Goal: Information Seeking & Learning: Learn about a topic

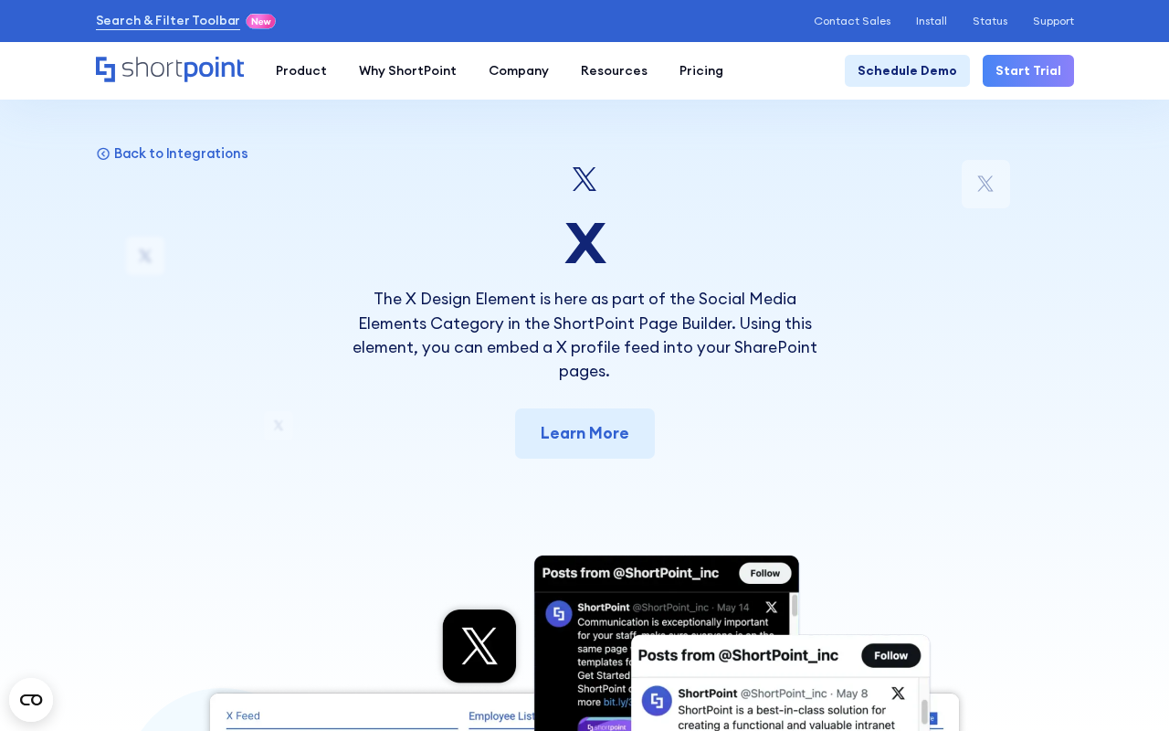
scroll to position [10062, 0]
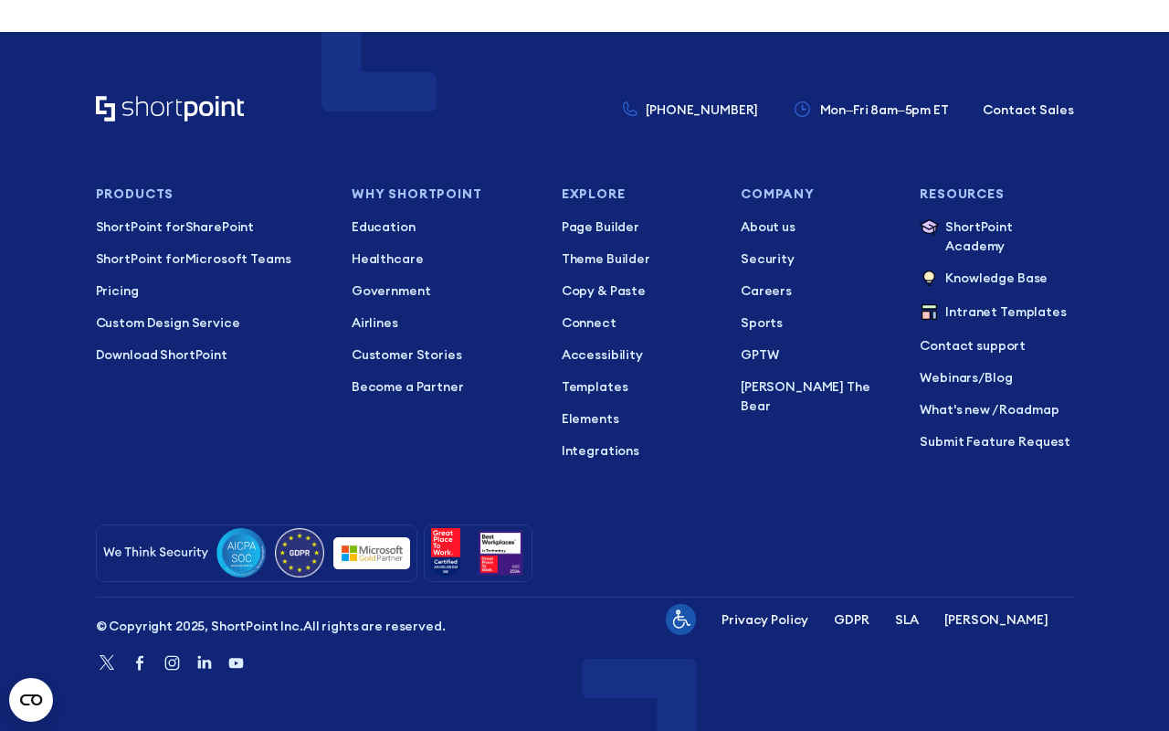
scroll to position [19817, 0]
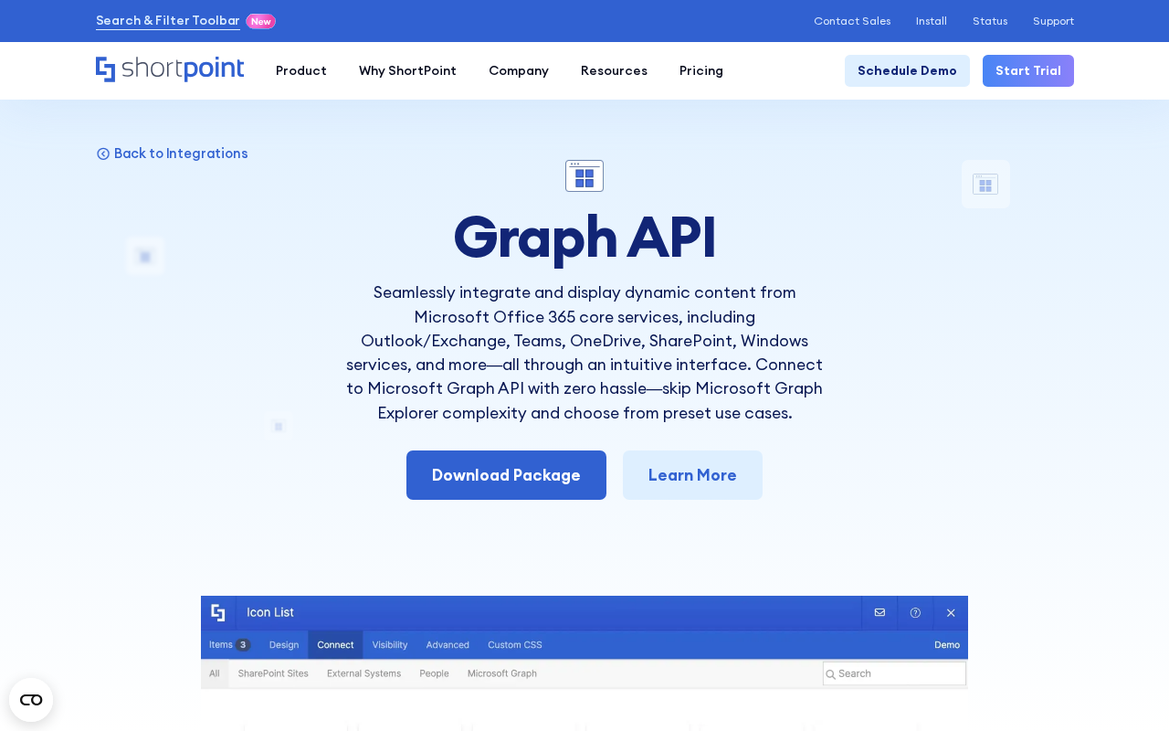
scroll to position [11957, 0]
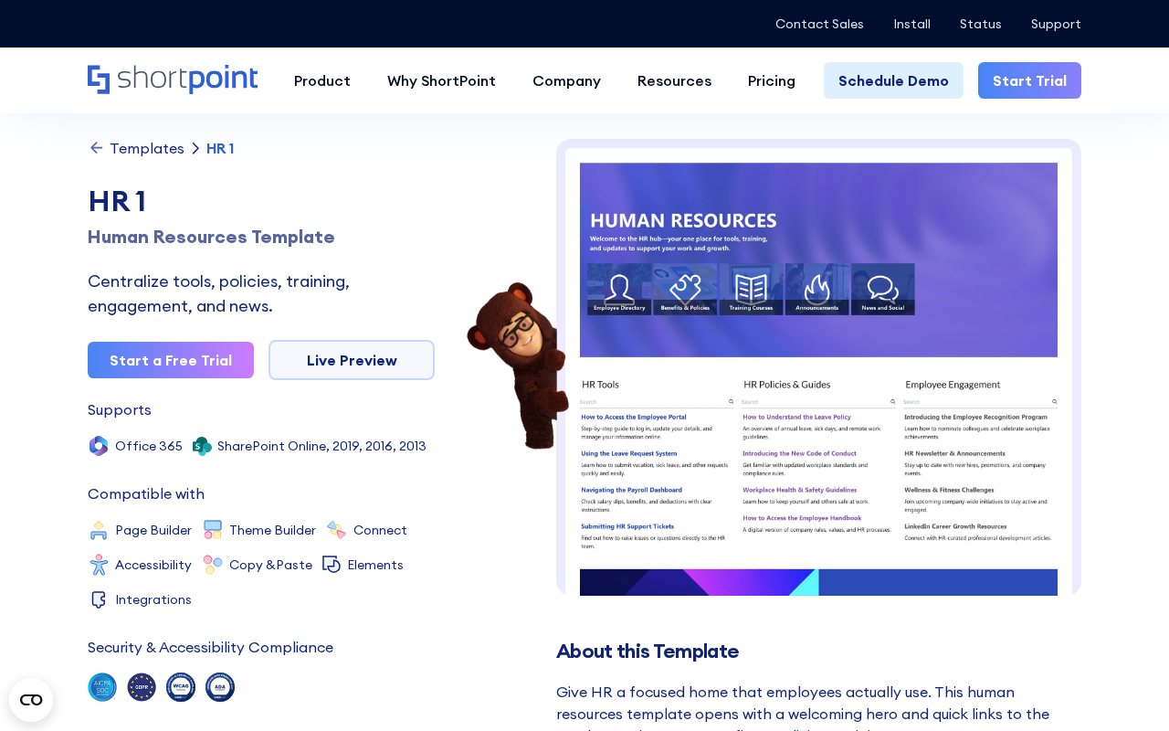
scroll to position [13898, 0]
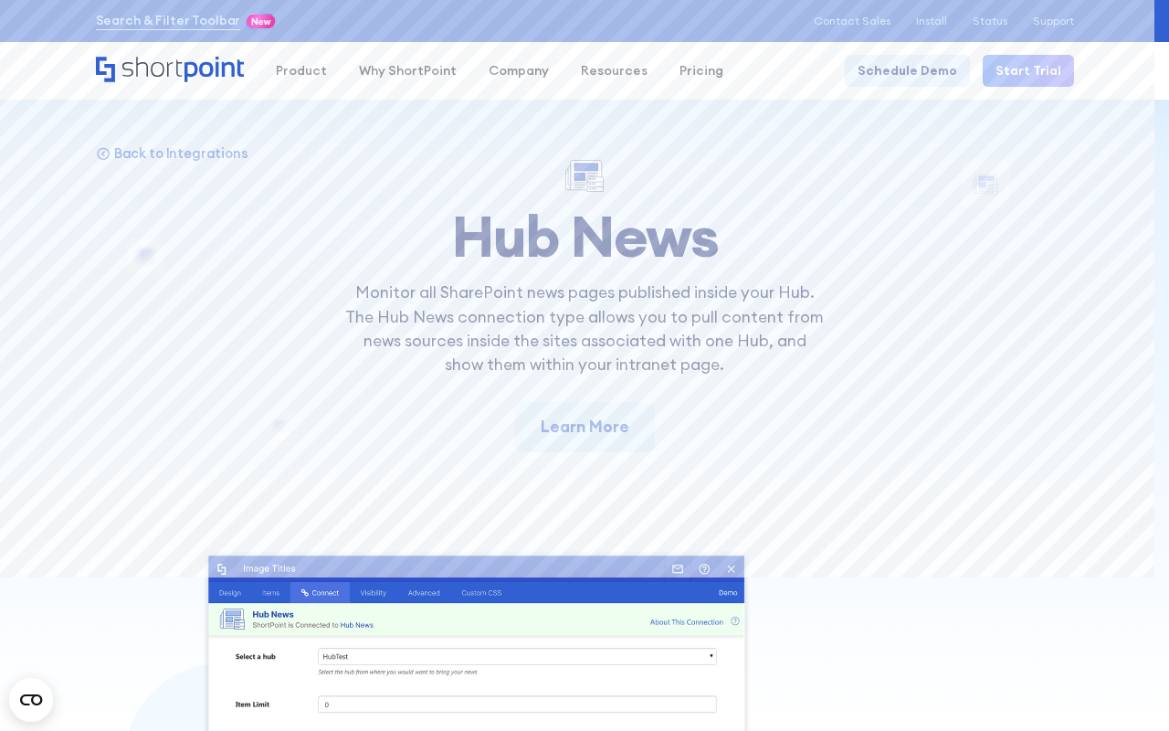
scroll to position [12489, 0]
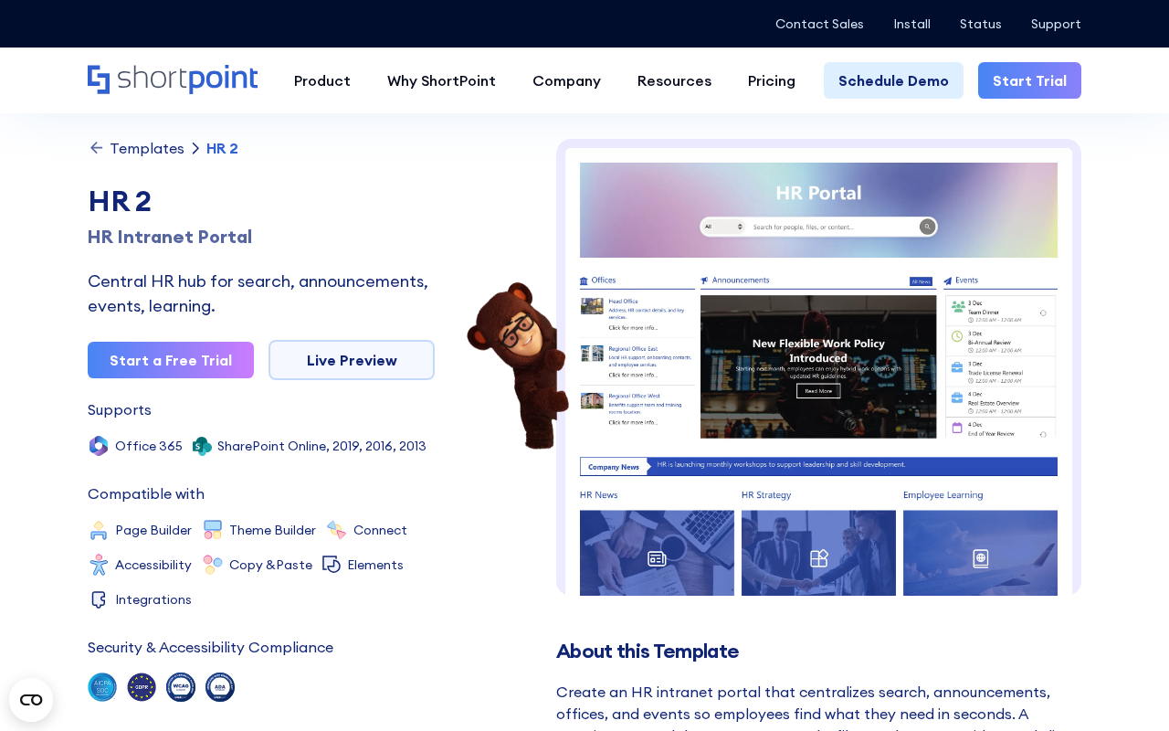
scroll to position [13865, 0]
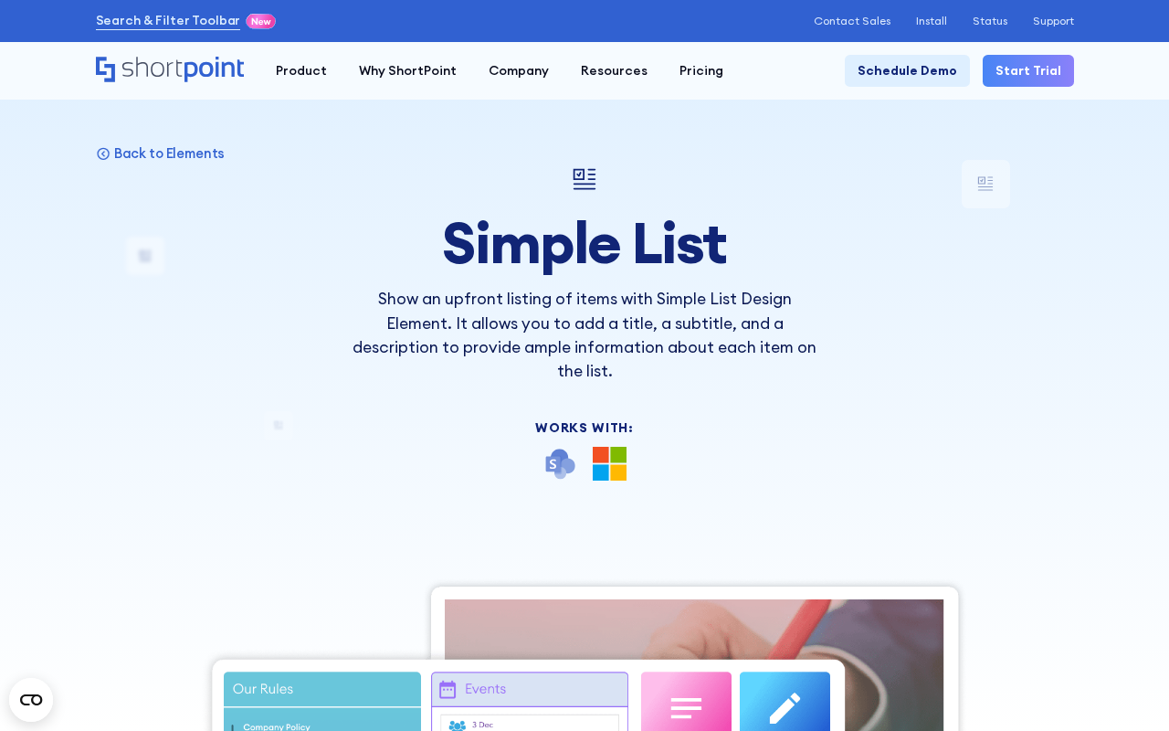
scroll to position [13777, 0]
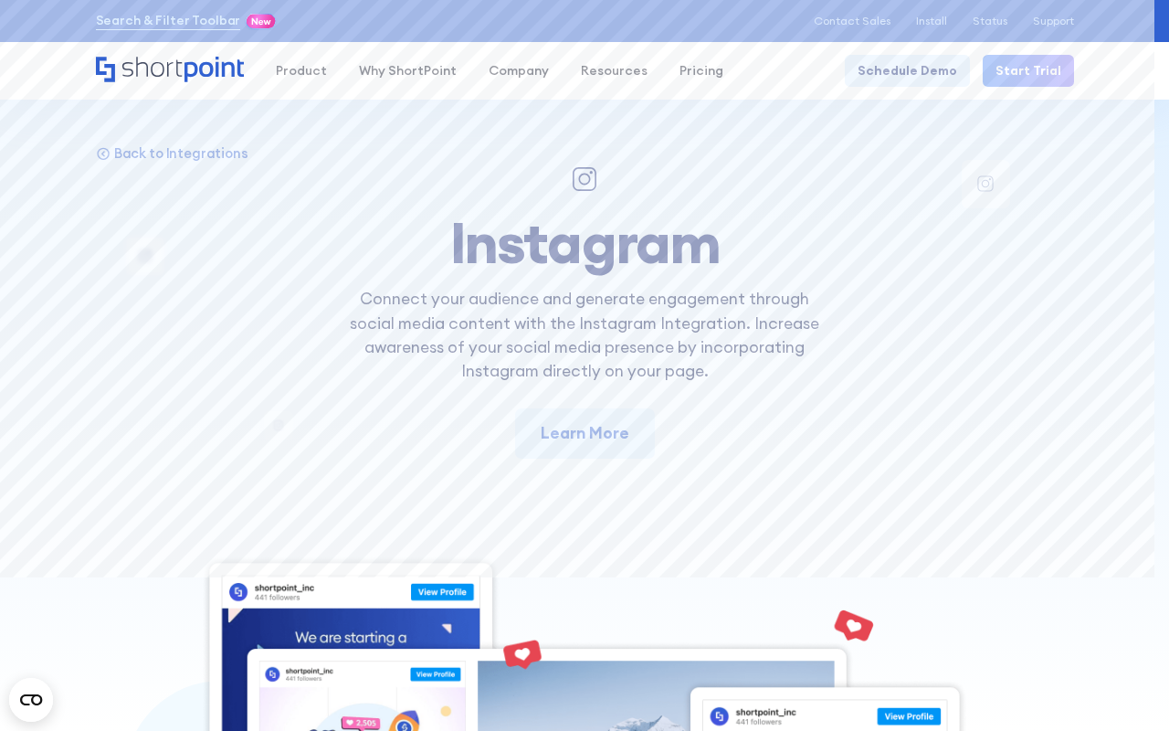
scroll to position [11000, 0]
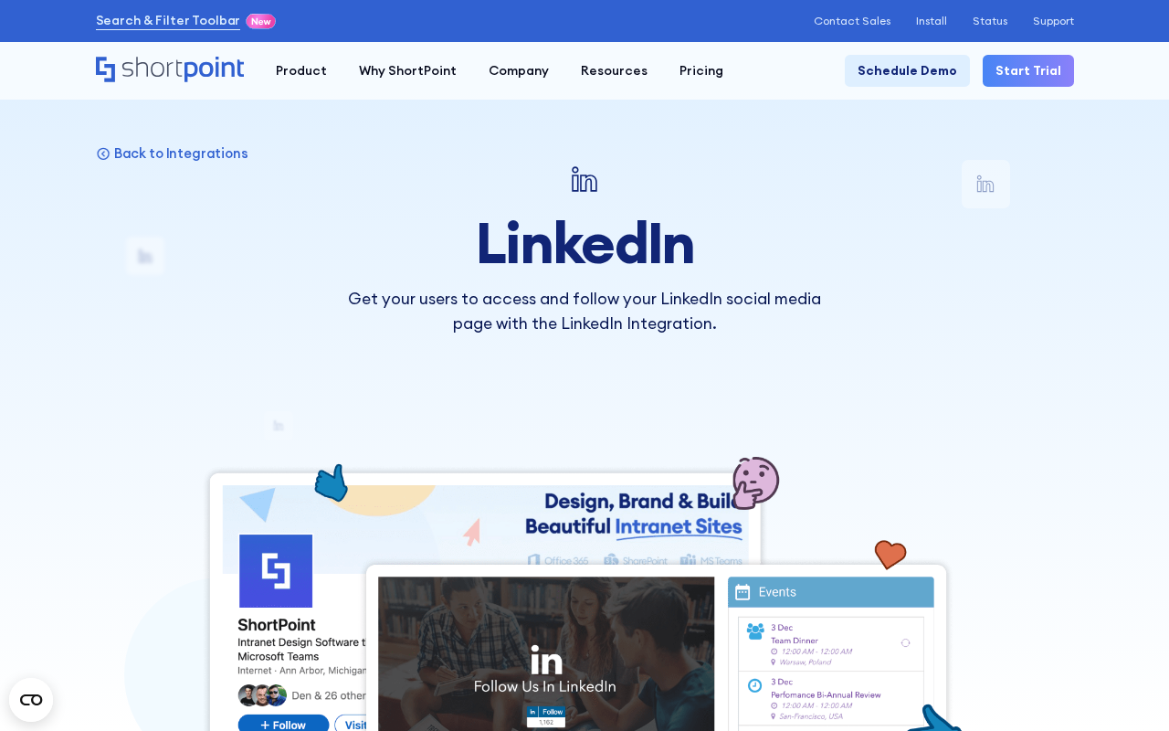
scroll to position [10334, 0]
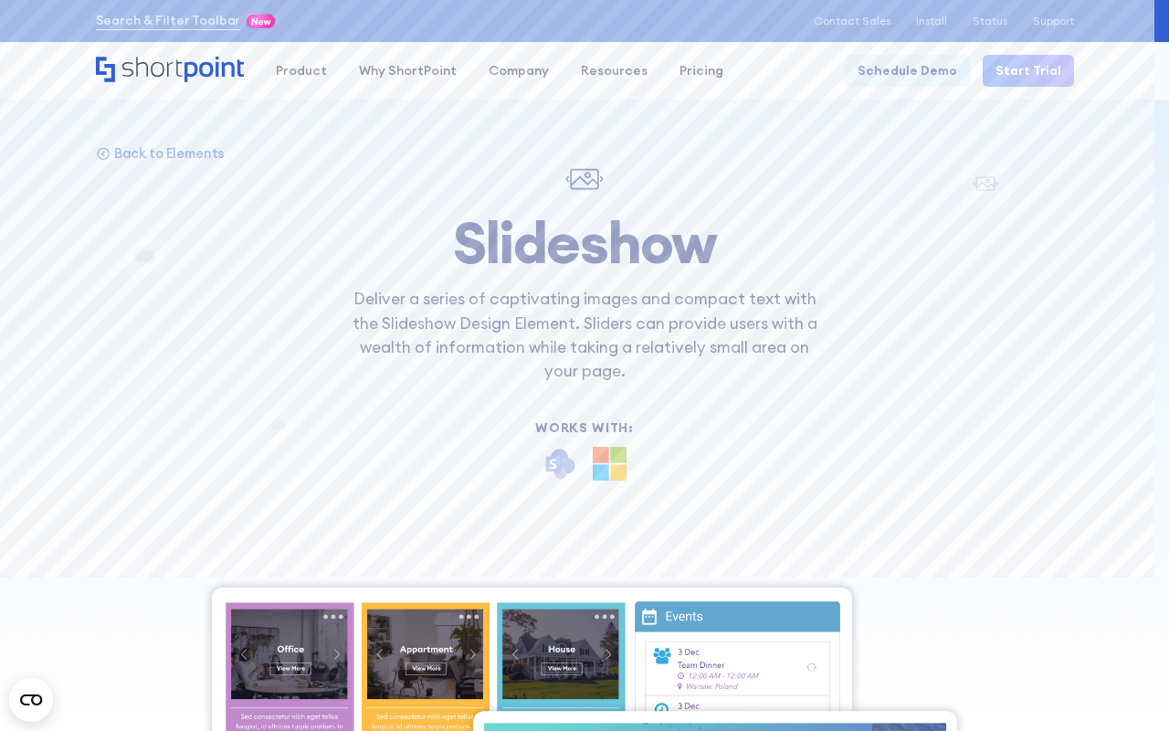
scroll to position [14660, 0]
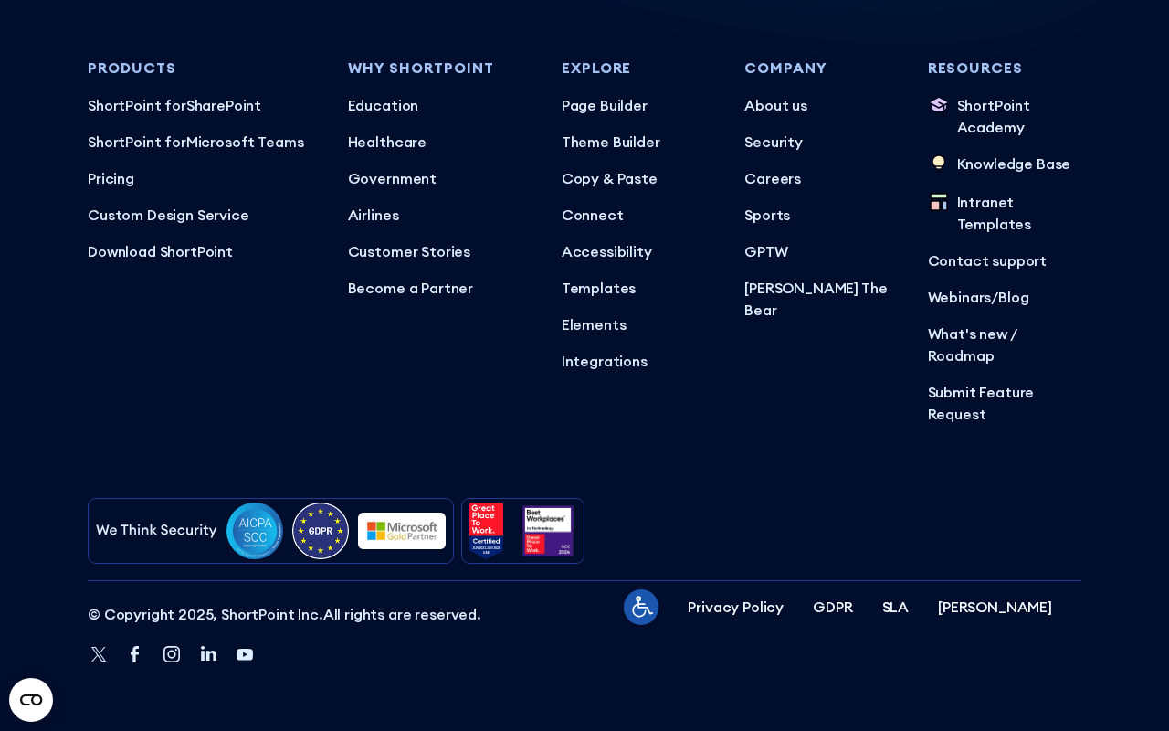
scroll to position [14513, 0]
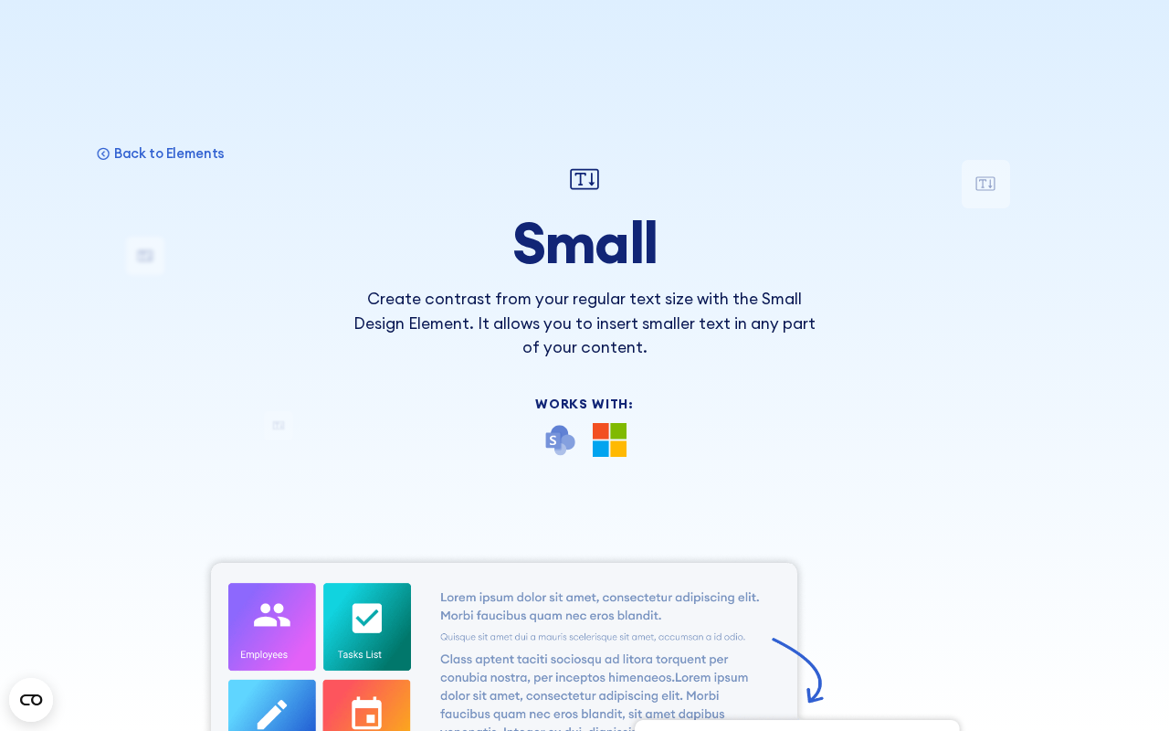
scroll to position [14058, 0]
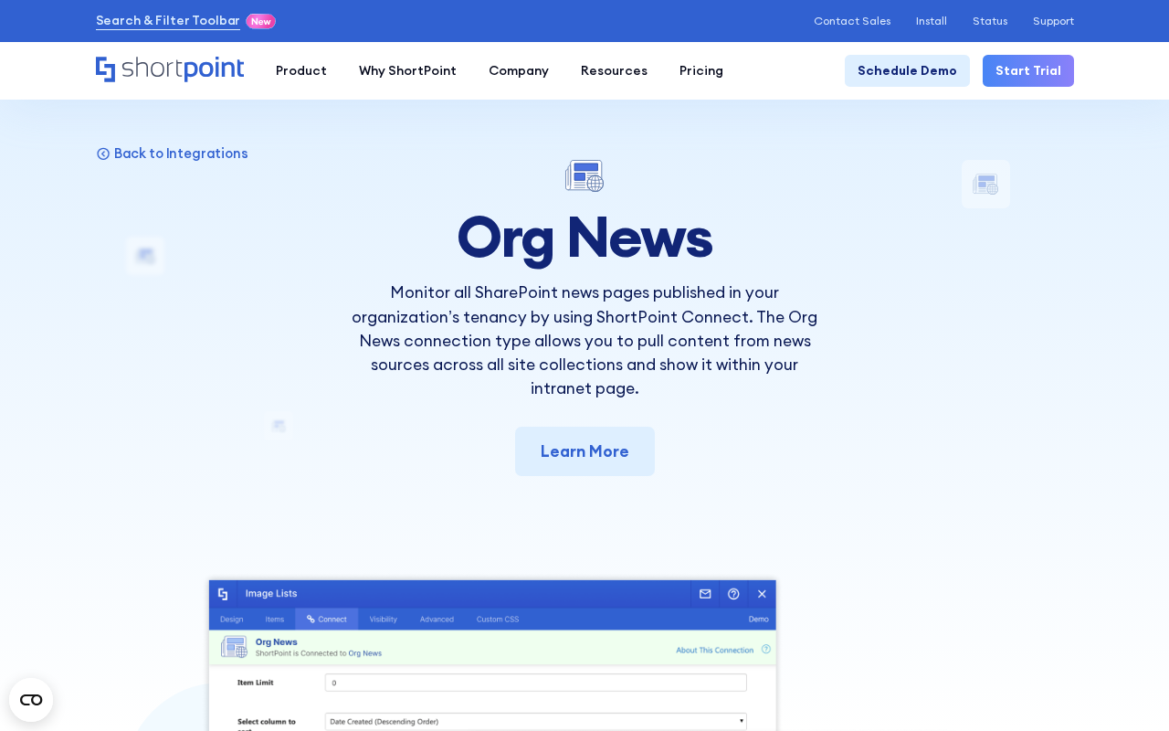
scroll to position [11566, 0]
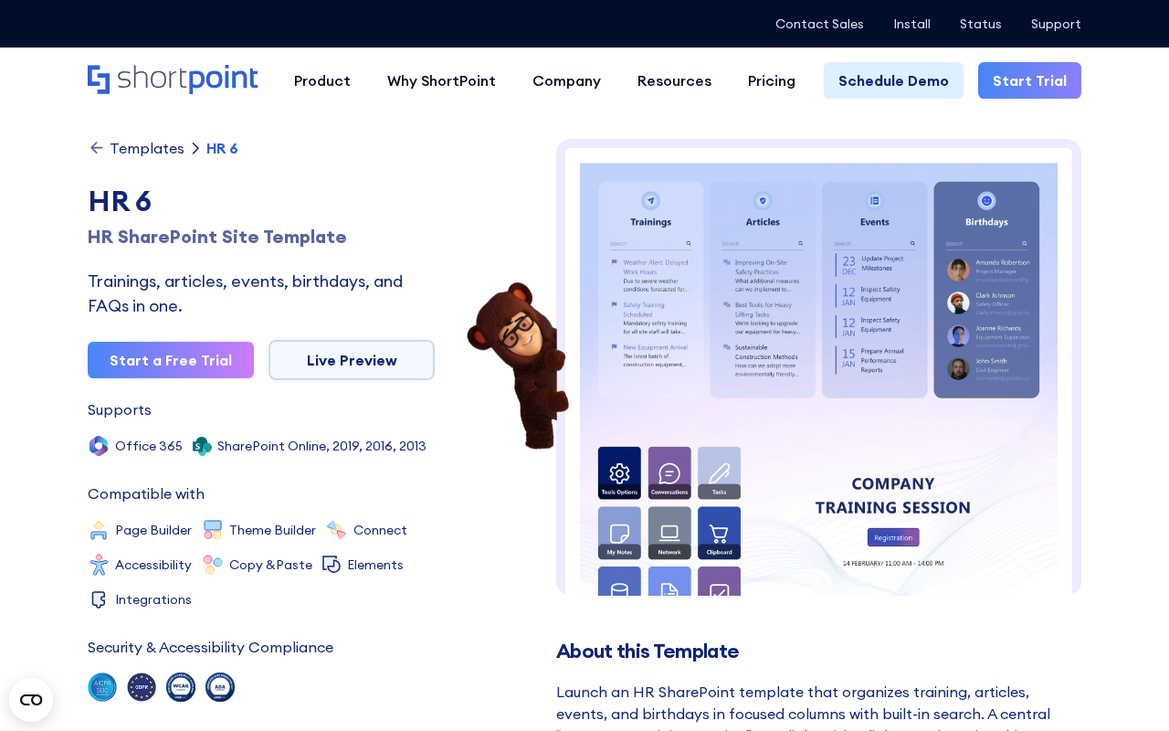
scroll to position [14013, 0]
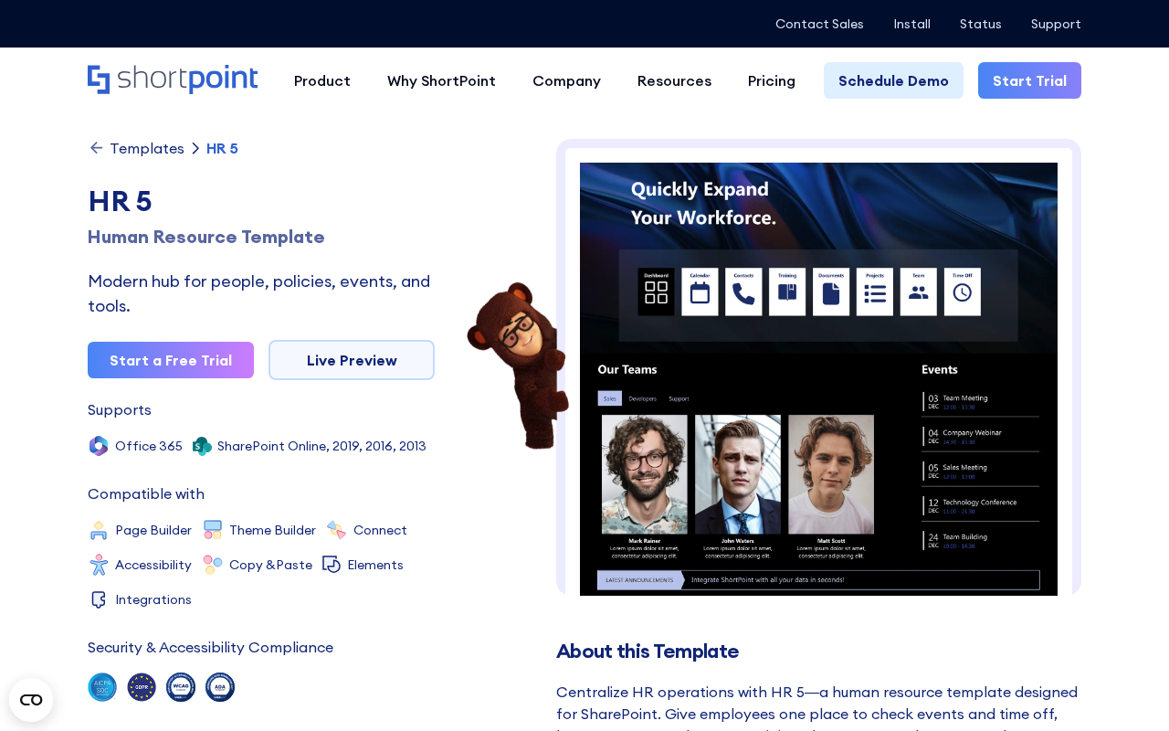
scroll to position [13898, 0]
